Goal: Task Accomplishment & Management: Manage account settings

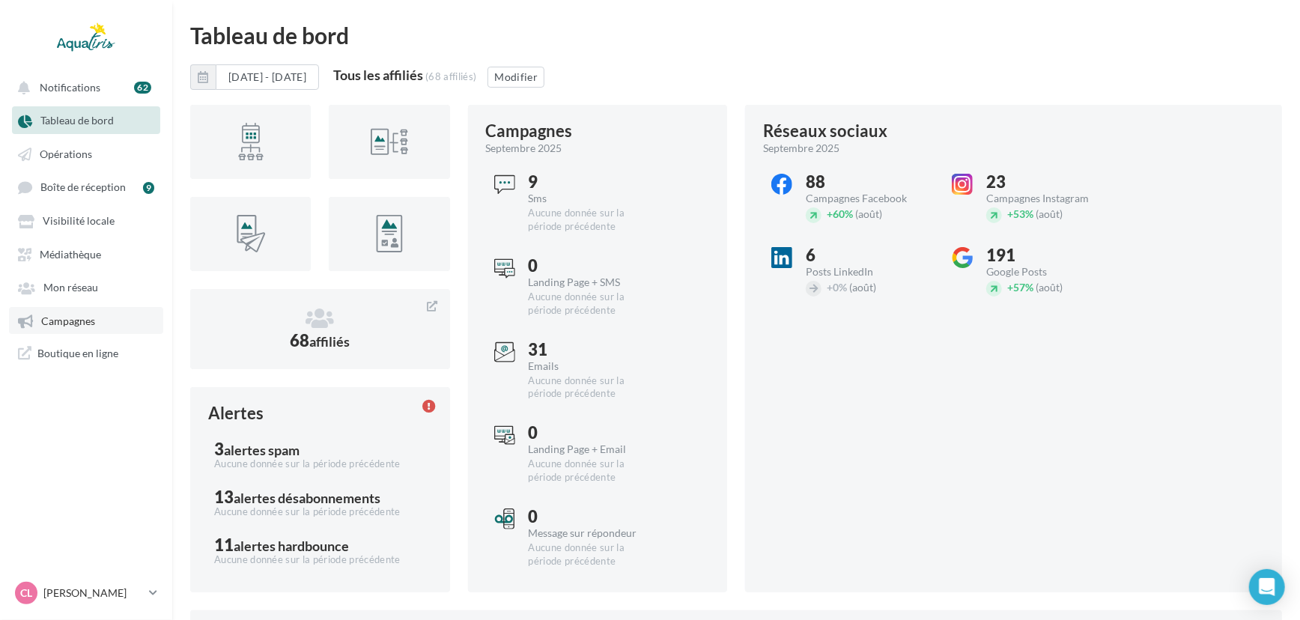
click at [98, 315] on link "Campagnes" at bounding box center [86, 320] width 154 height 27
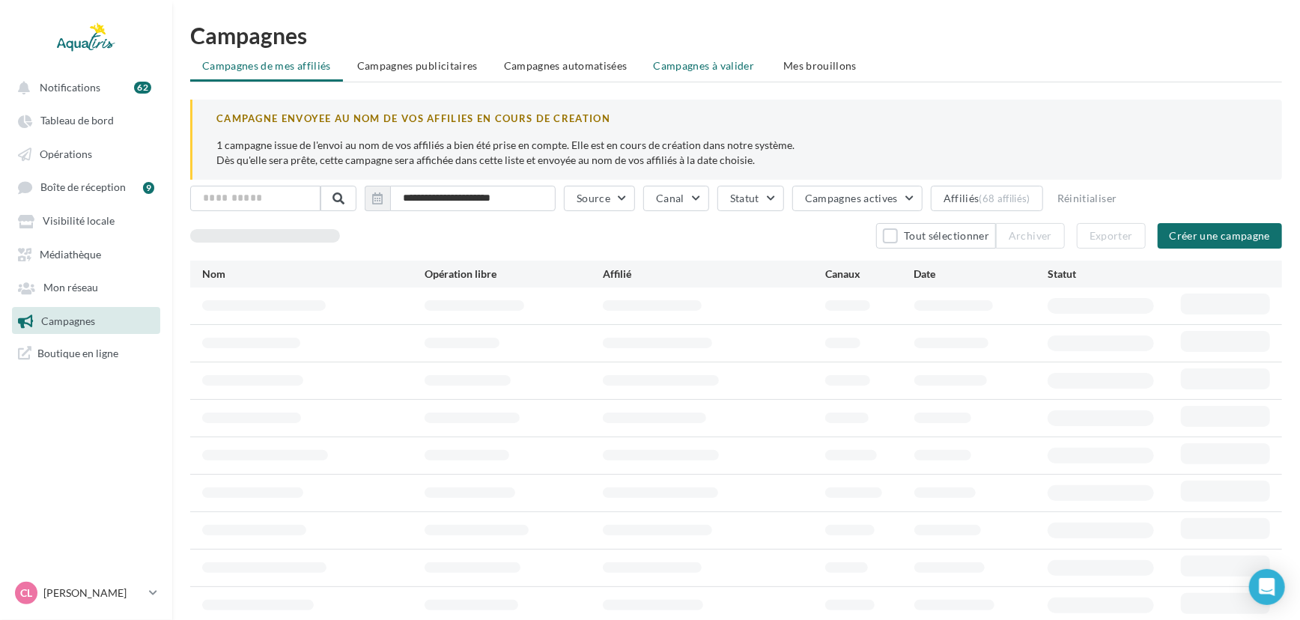
click at [742, 62] on span "Campagnes à valider" at bounding box center [704, 65] width 101 height 15
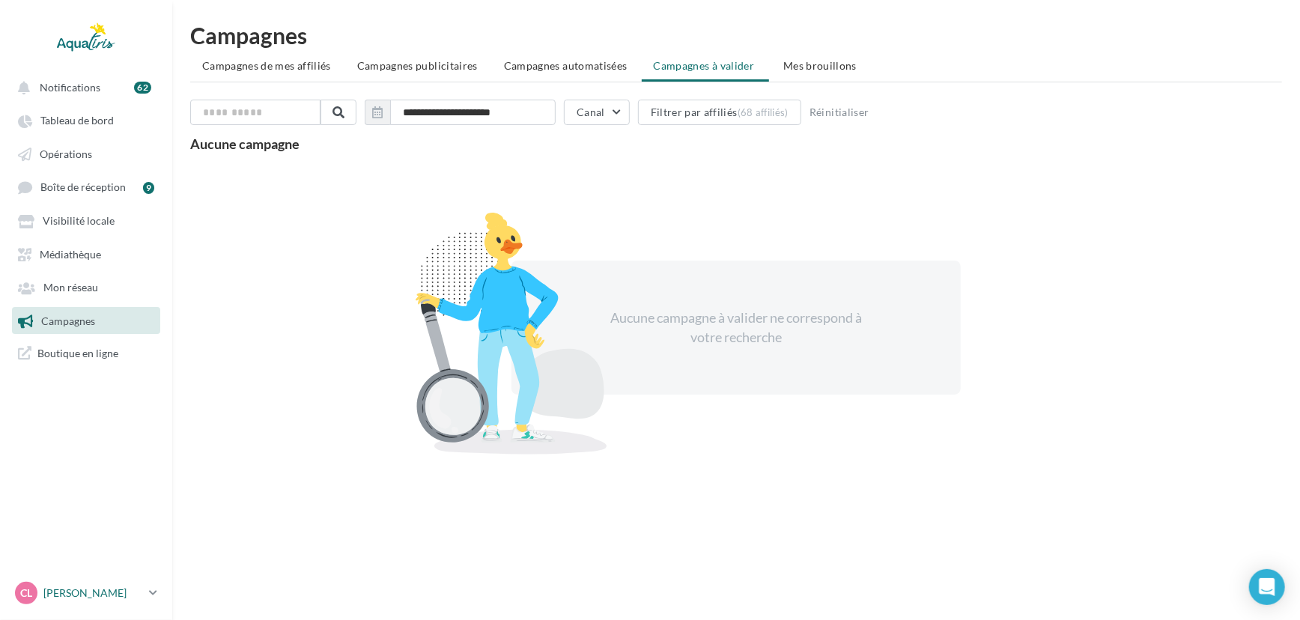
click at [86, 596] on p "[PERSON_NAME]" at bounding box center [93, 593] width 100 height 15
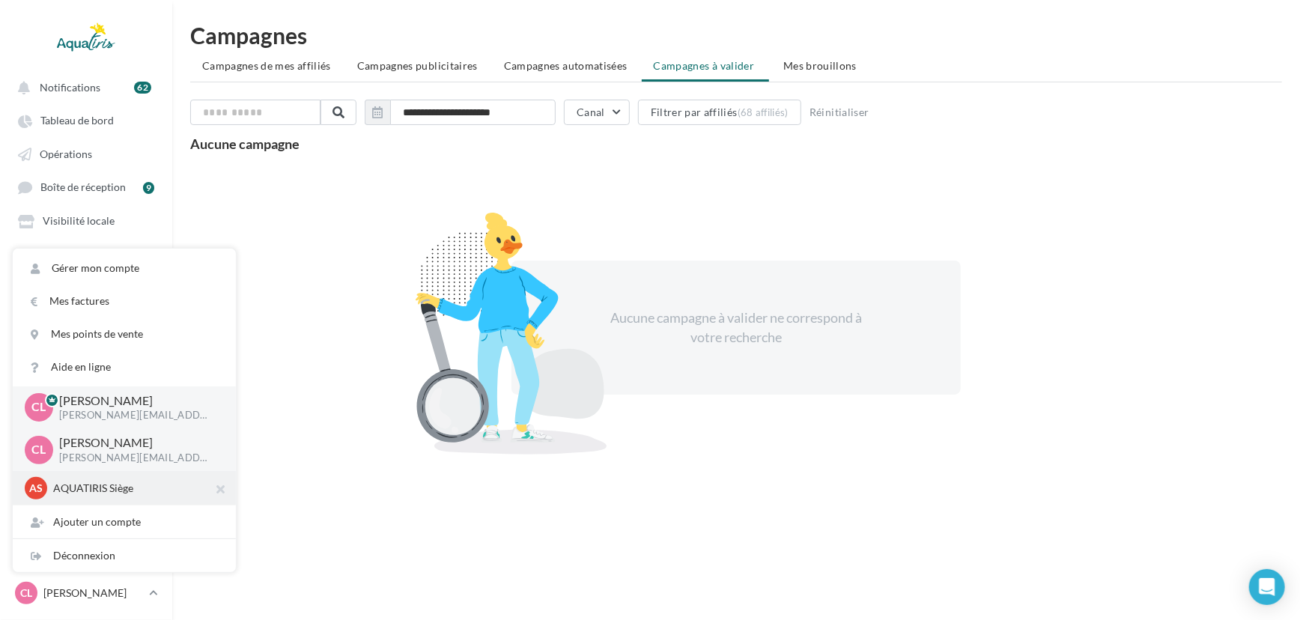
click at [122, 488] on p "AQUATIRIS Siège" at bounding box center [135, 488] width 165 height 15
